Goal: Transaction & Acquisition: Subscribe to service/newsletter

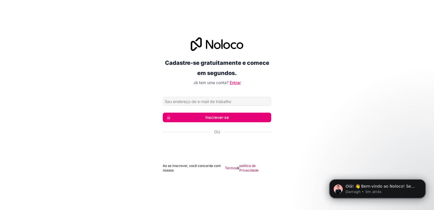
click at [236, 83] on font "Entrar" at bounding box center [235, 82] width 11 height 5
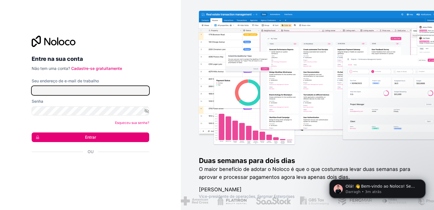
click at [100, 90] on input "Seu endereço de e-mail de trabalho" at bounding box center [91, 90] width 118 height 9
type input "ericasofiaconceicao16@gmail.com"
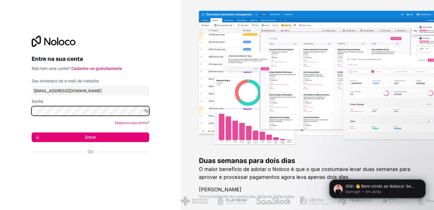
click at [32, 132] on button "Entrar" at bounding box center [91, 137] width 118 height 10
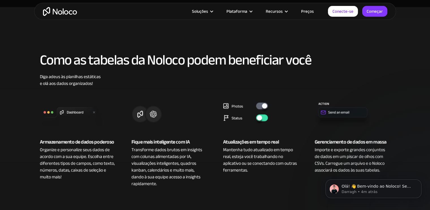
click at [309, 9] on font "Preços" at bounding box center [307, 11] width 13 height 8
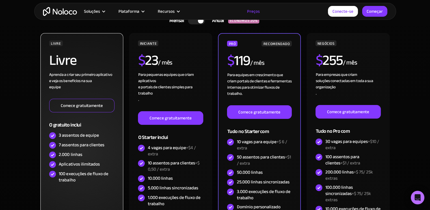
scroll to position [141, 0]
